Goal: Find specific page/section: Find specific page/section

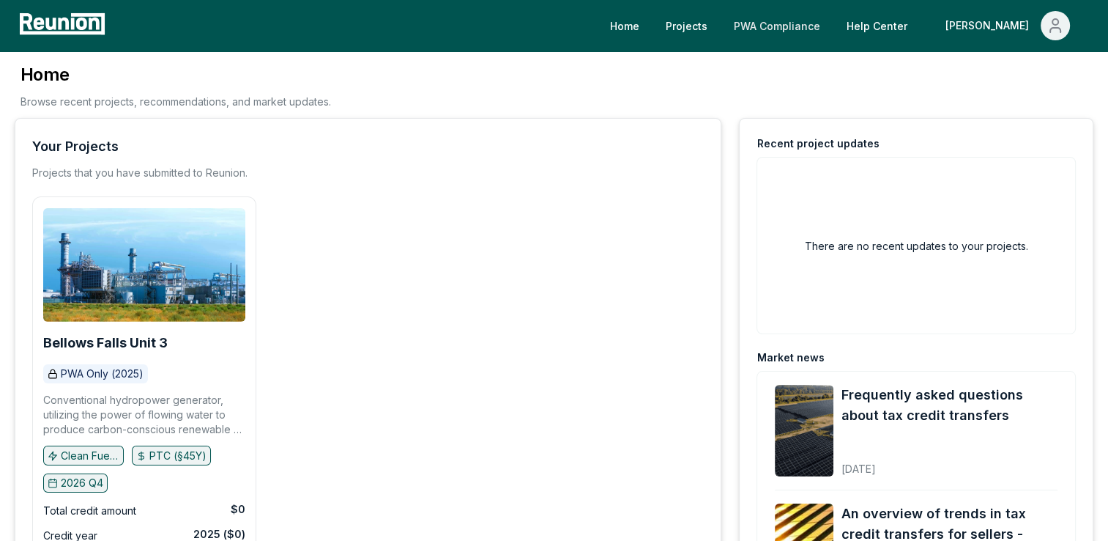
click at [832, 27] on link "PWA Compliance" at bounding box center [777, 25] width 110 height 29
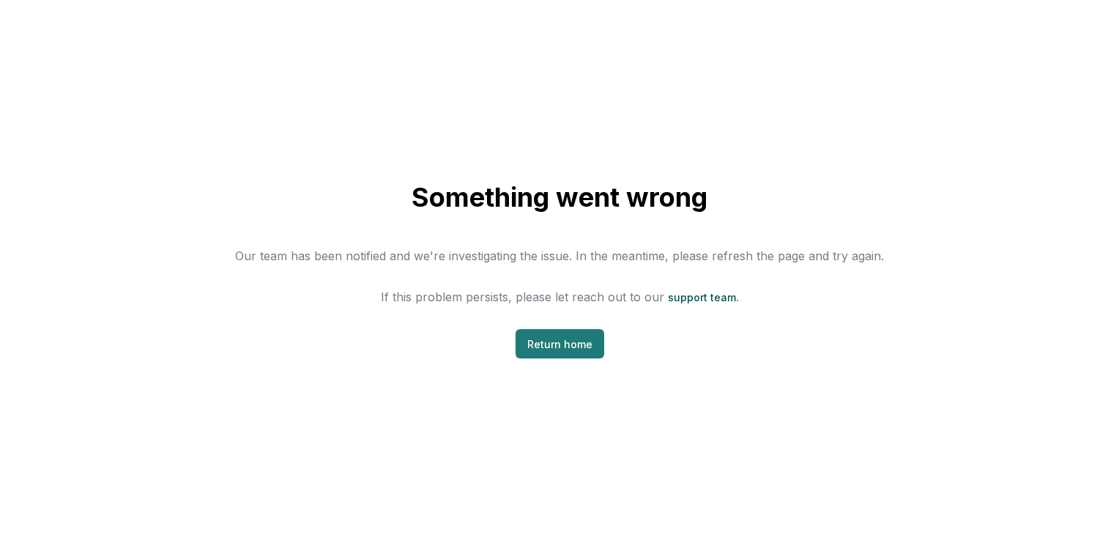
click at [552, 346] on link "Return home" at bounding box center [560, 343] width 89 height 29
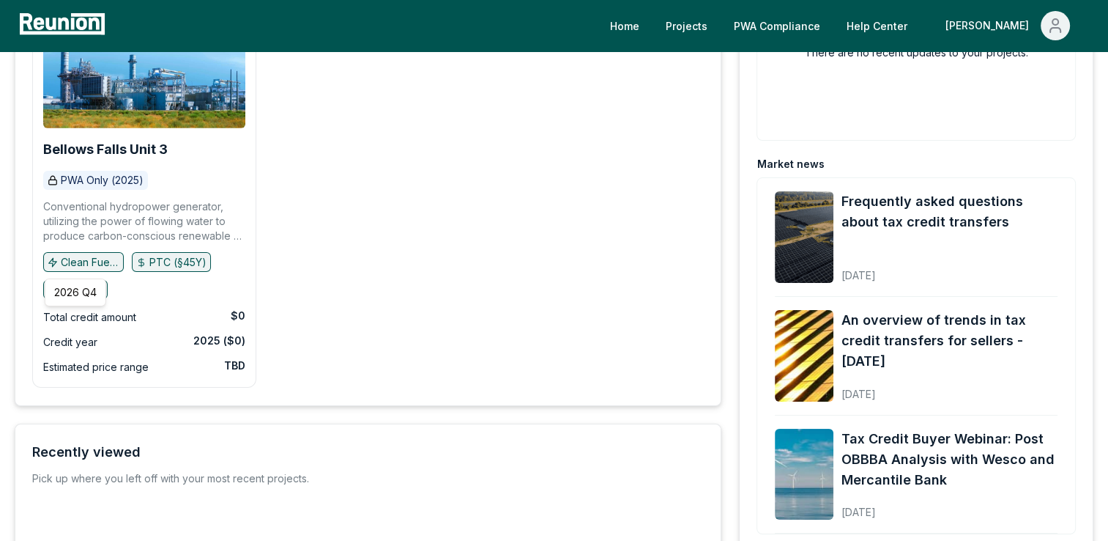
scroll to position [220, 0]
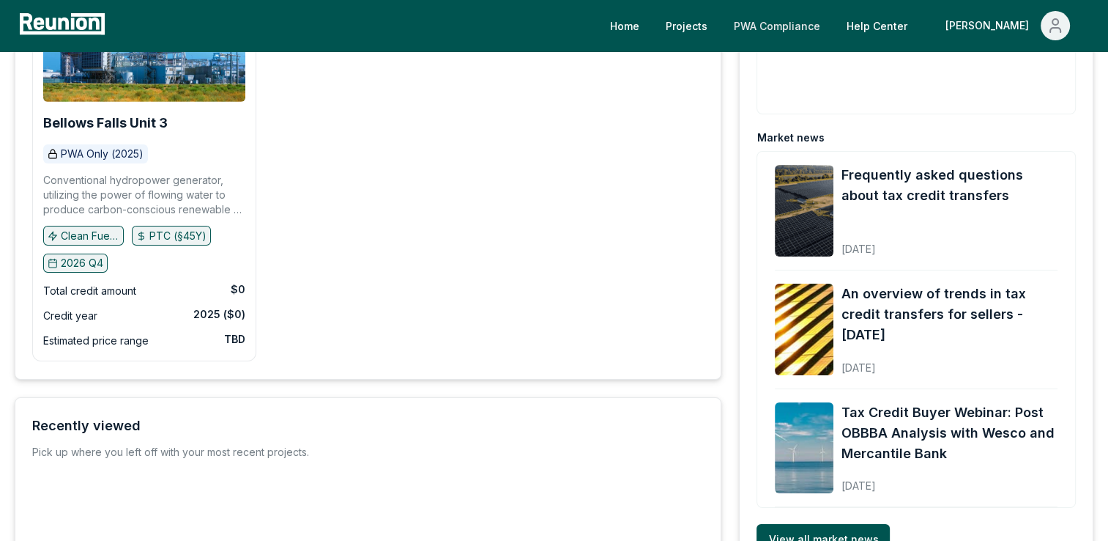
click at [832, 31] on link "PWA Compliance" at bounding box center [777, 25] width 110 height 29
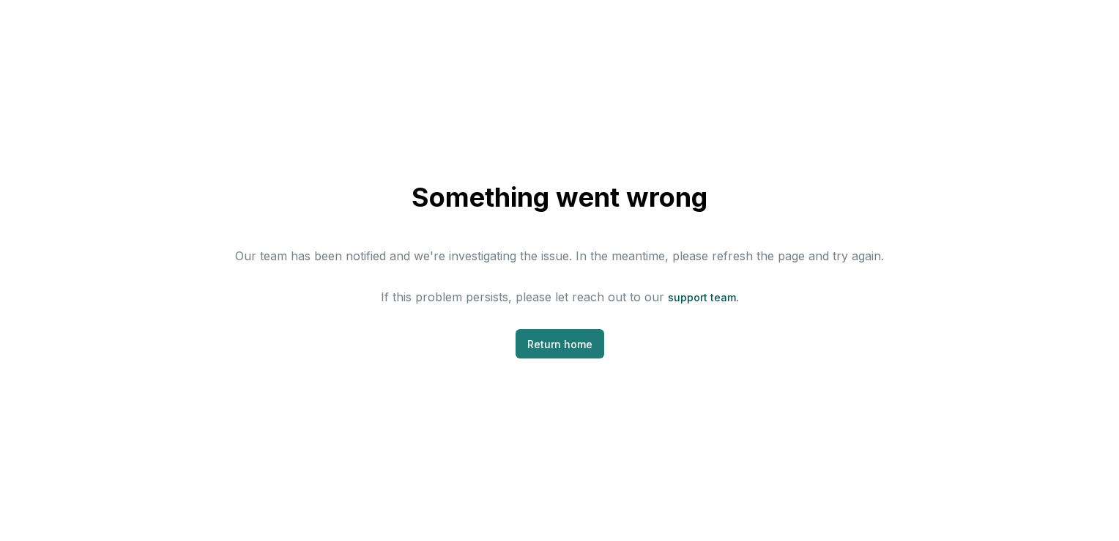
click at [563, 350] on link "Return home" at bounding box center [560, 343] width 89 height 29
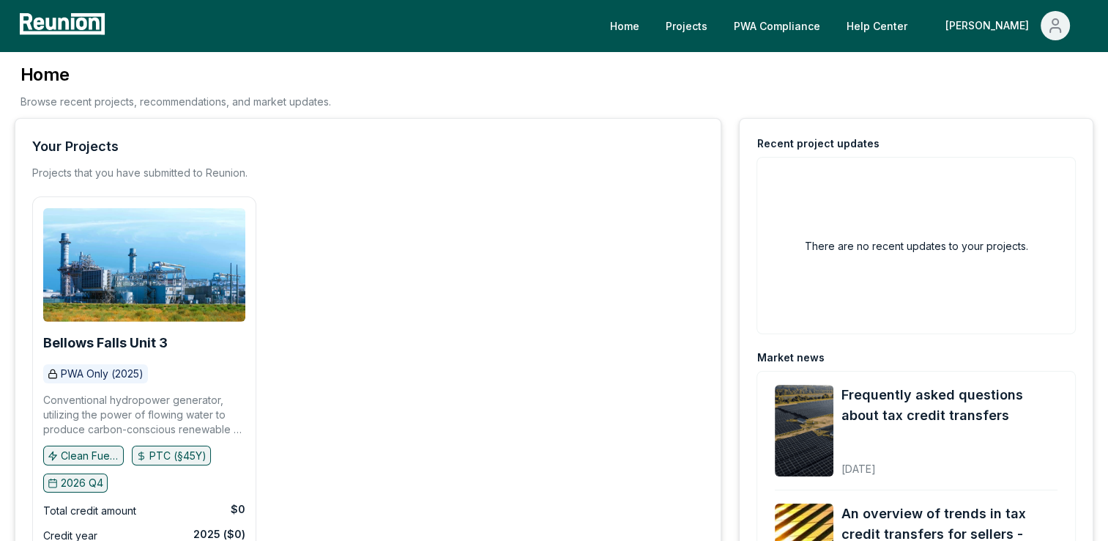
click at [76, 377] on p "PWA Only (2025)" at bounding box center [102, 373] width 83 height 15
click at [131, 374] on p "PWA Only (2025)" at bounding box center [102, 373] width 83 height 15
click at [53, 377] on icon at bounding box center [53, 373] width 8 height 9
click at [52, 374] on icon at bounding box center [53, 373] width 10 height 10
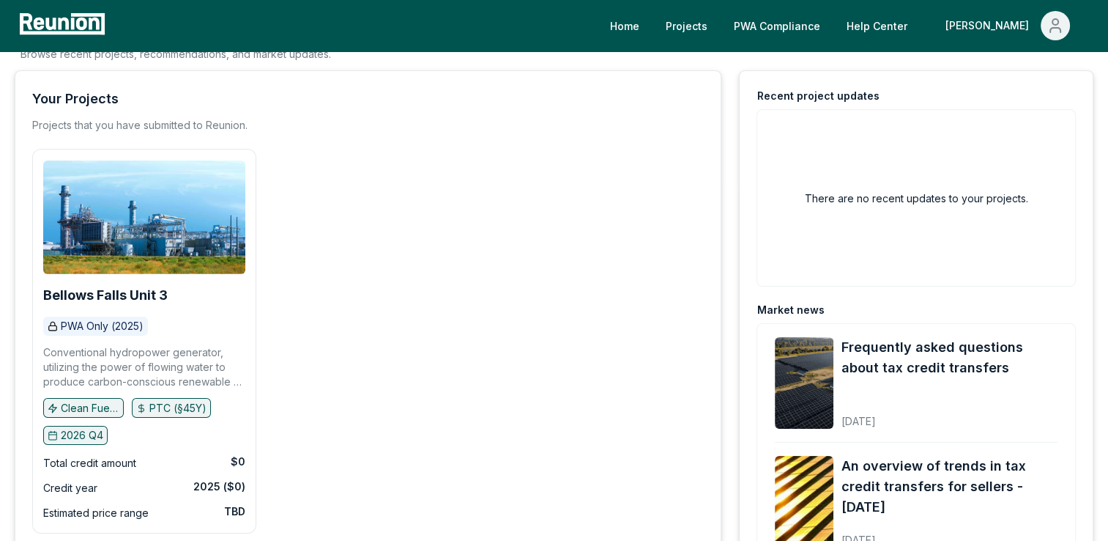
scroll to position [73, 0]
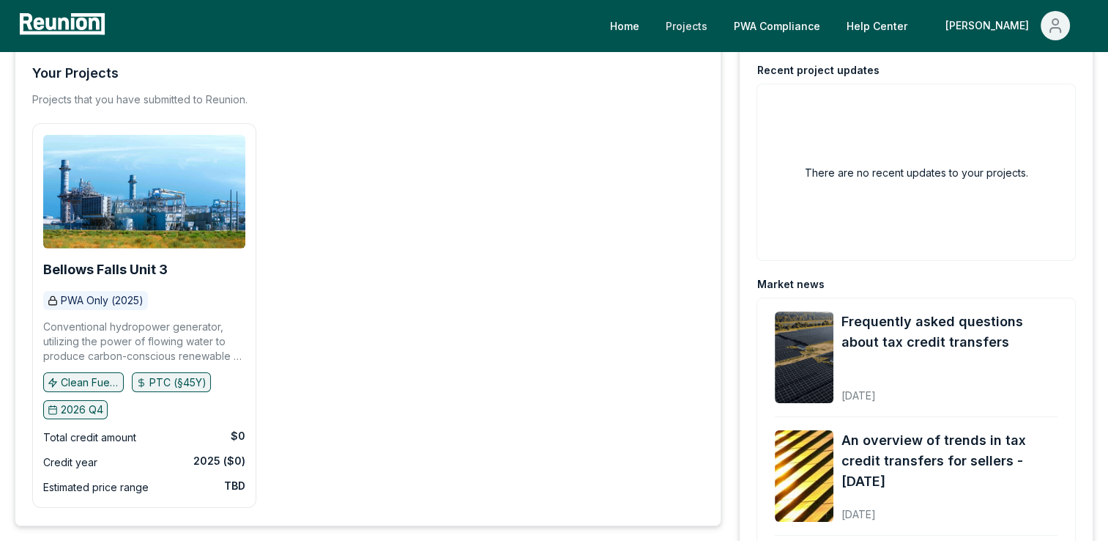
click at [719, 27] on link "Projects" at bounding box center [686, 25] width 65 height 29
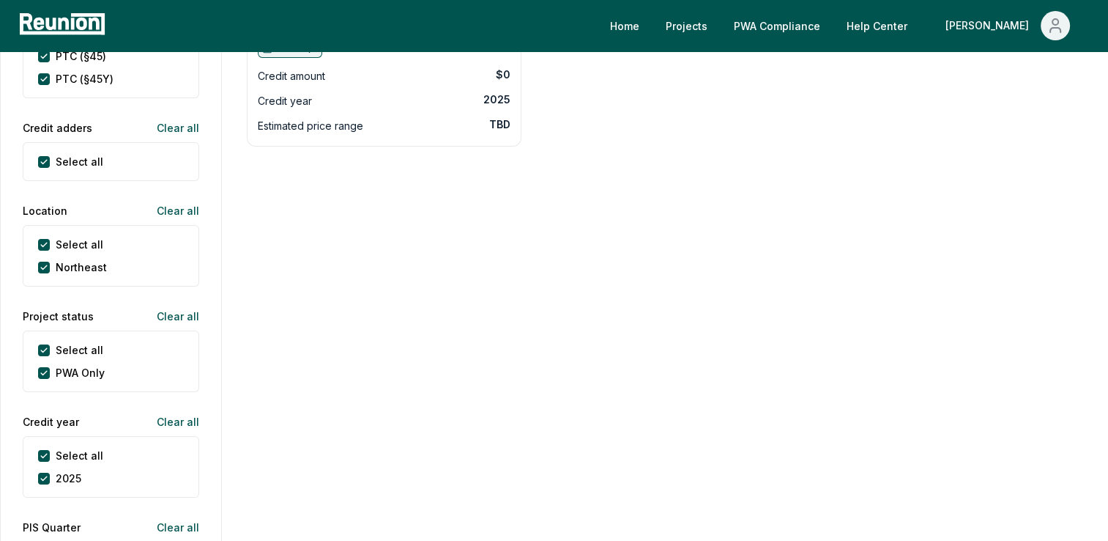
scroll to position [439, 0]
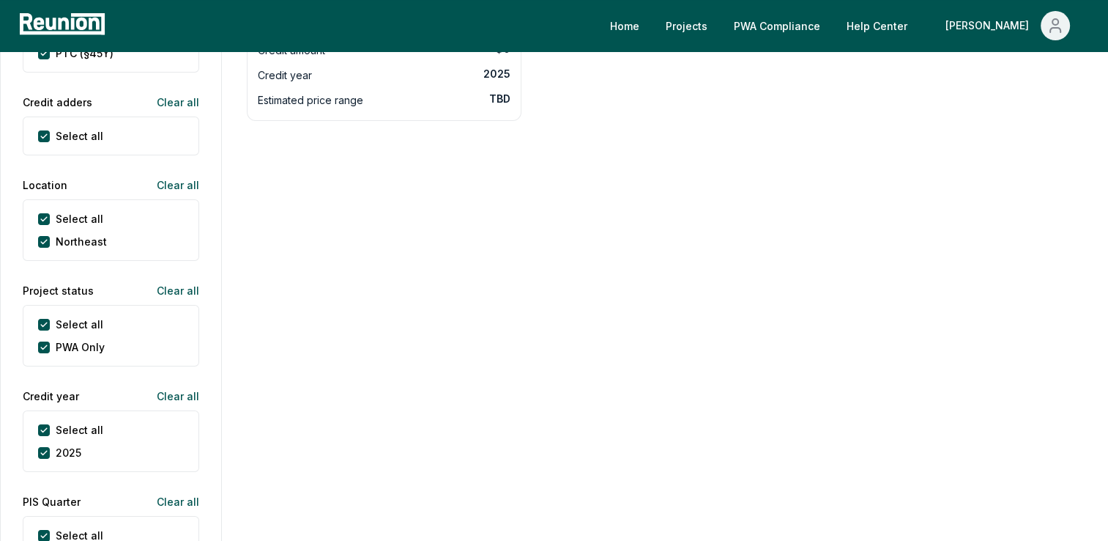
click at [73, 344] on label "PWA Only" at bounding box center [80, 346] width 49 height 15
click at [50, 344] on Only "PWA Only" at bounding box center [44, 347] width 12 height 12
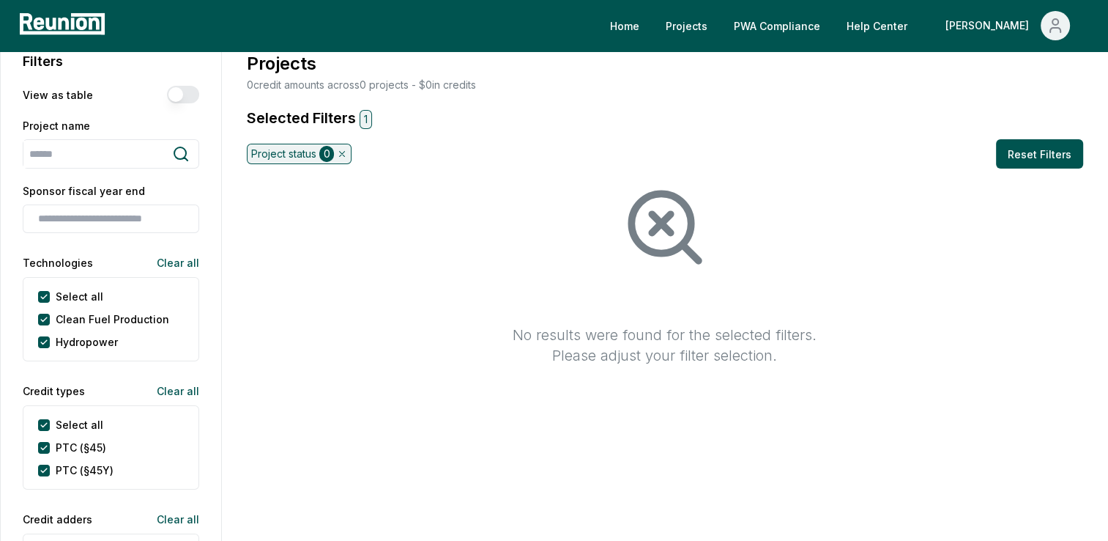
scroll to position [0, 0]
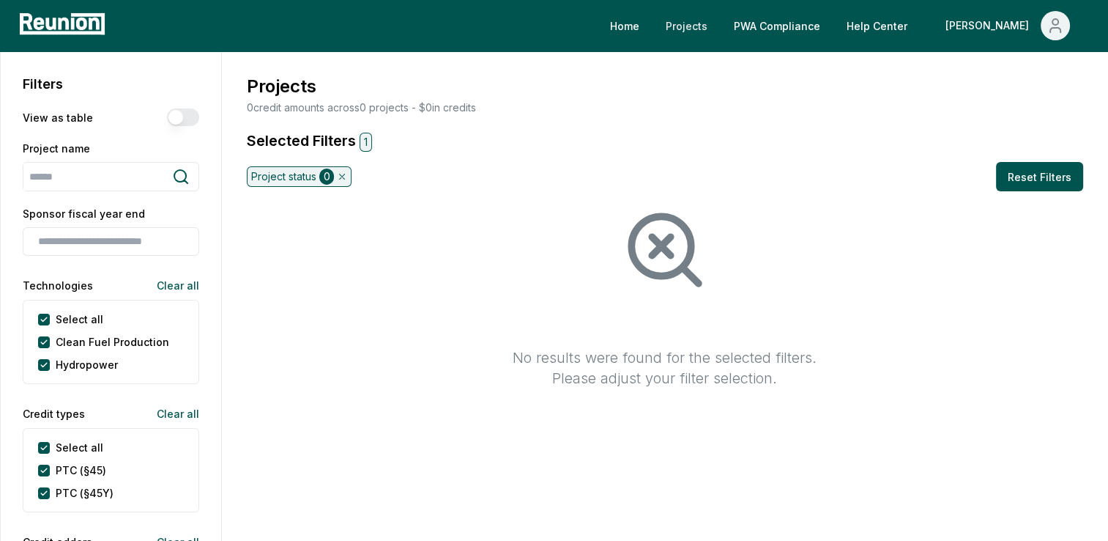
click at [719, 22] on link "Projects" at bounding box center [686, 25] width 65 height 29
